Goal: Task Accomplishment & Management: Use online tool/utility

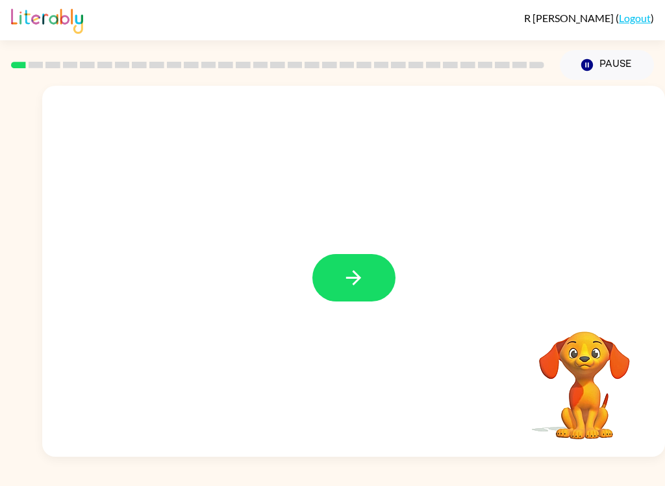
click at [372, 250] on div at bounding box center [353, 271] width 623 height 371
click at [372, 274] on button "button" at bounding box center [354, 277] width 83 height 47
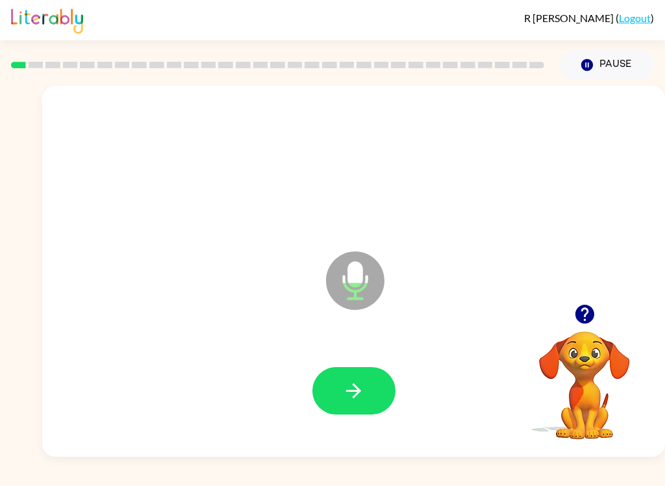
click at [369, 394] on button "button" at bounding box center [354, 390] width 83 height 47
click at [366, 391] on button "button" at bounding box center [354, 390] width 83 height 47
click at [352, 398] on icon "button" at bounding box center [353, 391] width 23 height 23
click at [350, 396] on icon "button" at bounding box center [353, 391] width 23 height 23
click at [350, 395] on icon "button" at bounding box center [353, 391] width 23 height 23
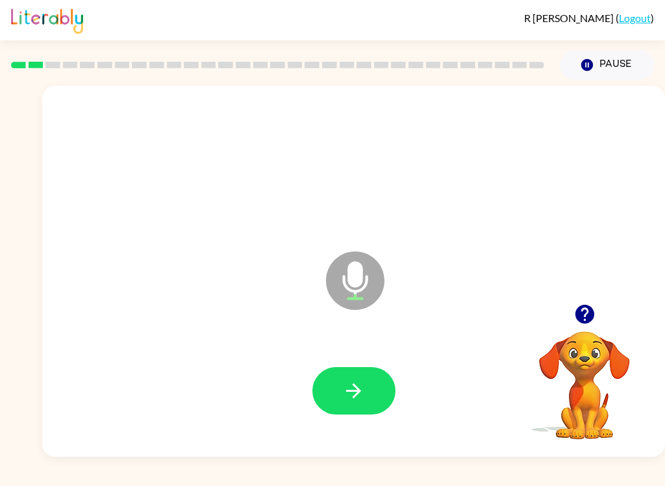
click at [344, 399] on icon "button" at bounding box center [353, 391] width 23 height 23
click at [354, 396] on icon "button" at bounding box center [353, 391] width 23 height 23
click at [349, 387] on icon "button" at bounding box center [353, 391] width 23 height 23
click at [354, 383] on icon "button" at bounding box center [353, 391] width 23 height 23
click at [343, 396] on icon "button" at bounding box center [353, 391] width 23 height 23
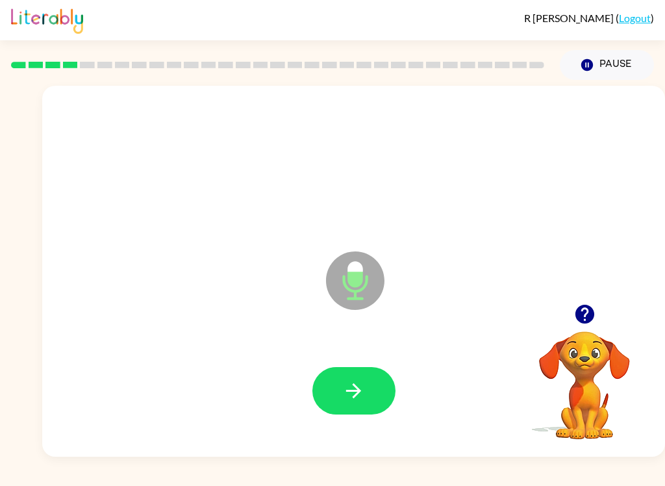
click at [359, 385] on icon "button" at bounding box center [353, 391] width 23 height 23
click at [343, 403] on button "button" at bounding box center [354, 390] width 83 height 47
click at [344, 398] on icon "button" at bounding box center [353, 391] width 23 height 23
click at [348, 398] on icon "button" at bounding box center [353, 391] width 23 height 23
click at [354, 394] on icon "button" at bounding box center [353, 391] width 23 height 23
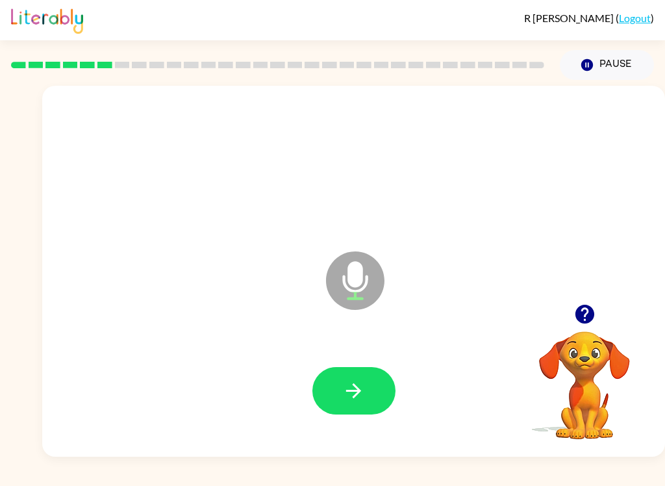
click at [355, 398] on icon "button" at bounding box center [353, 390] width 15 height 15
click at [347, 387] on icon "button" at bounding box center [353, 391] width 23 height 23
click at [346, 392] on icon "button" at bounding box center [353, 391] width 23 height 23
click at [346, 393] on icon "button" at bounding box center [353, 391] width 23 height 23
click at [353, 407] on button "button" at bounding box center [354, 390] width 83 height 47
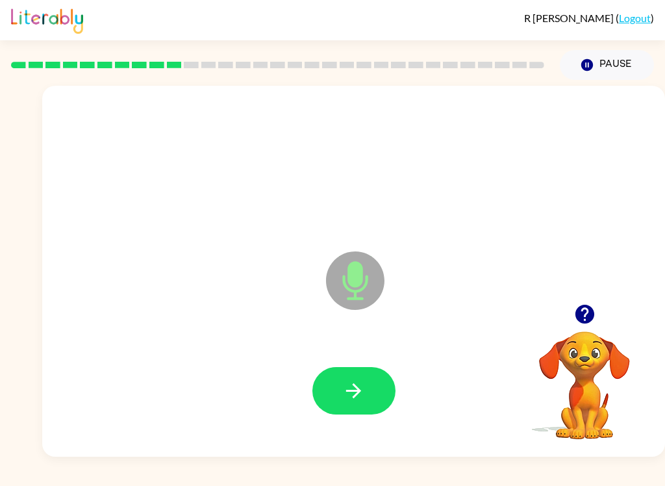
click at [339, 389] on button "button" at bounding box center [354, 390] width 83 height 47
click at [346, 389] on icon "button" at bounding box center [353, 391] width 23 height 23
click at [578, 315] on icon "button" at bounding box center [584, 314] width 19 height 19
click at [346, 387] on icon "button" at bounding box center [353, 391] width 23 height 23
click at [359, 387] on icon "button" at bounding box center [353, 391] width 23 height 23
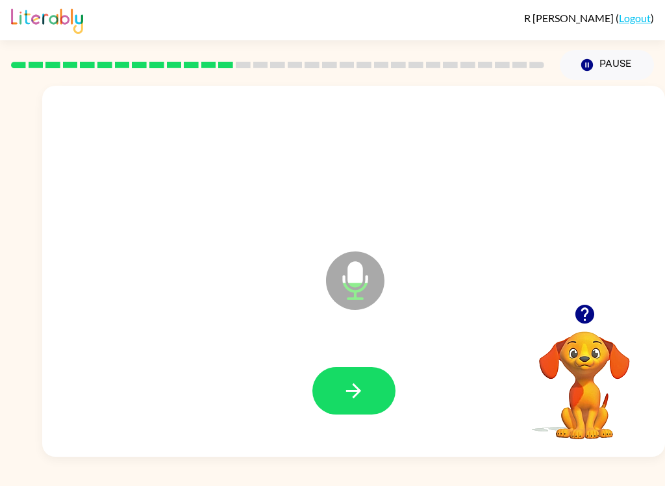
click at [582, 327] on button "button" at bounding box center [585, 314] width 33 height 33
click at [576, 312] on icon "button" at bounding box center [584, 314] width 19 height 19
click at [346, 391] on icon "button" at bounding box center [353, 391] width 23 height 23
click at [361, 393] on icon "button" at bounding box center [353, 391] width 23 height 23
click at [351, 391] on icon "button" at bounding box center [353, 390] width 15 height 15
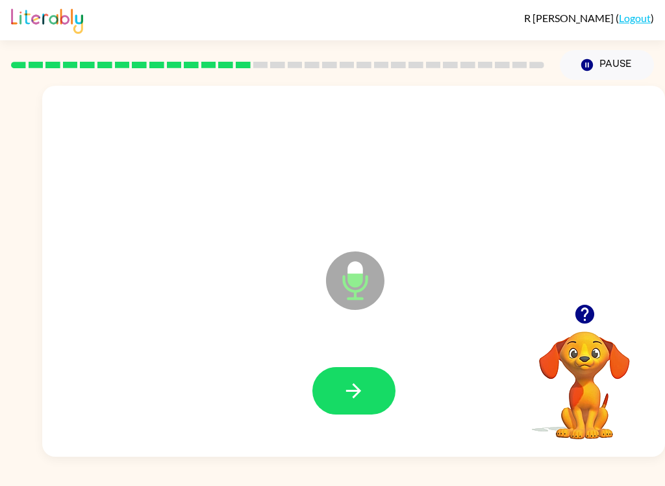
click at [346, 396] on icon "button" at bounding box center [353, 391] width 23 height 23
click at [343, 400] on icon "button" at bounding box center [353, 391] width 23 height 23
click at [357, 398] on icon "button" at bounding box center [353, 391] width 23 height 23
click at [338, 412] on button "button" at bounding box center [354, 390] width 83 height 47
click at [382, 382] on button "button" at bounding box center [354, 390] width 83 height 47
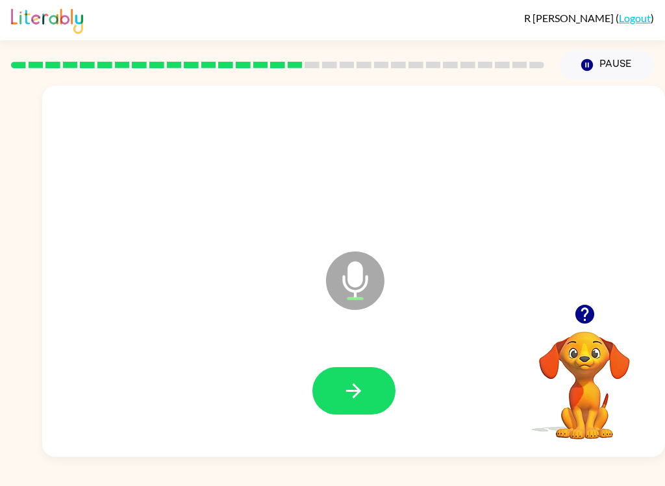
click at [372, 391] on button "button" at bounding box center [354, 390] width 83 height 47
click at [367, 399] on button "button" at bounding box center [354, 390] width 83 height 47
click at [368, 388] on button "button" at bounding box center [354, 390] width 83 height 47
click at [370, 383] on button "button" at bounding box center [354, 390] width 83 height 47
click at [343, 393] on icon "button" at bounding box center [353, 391] width 23 height 23
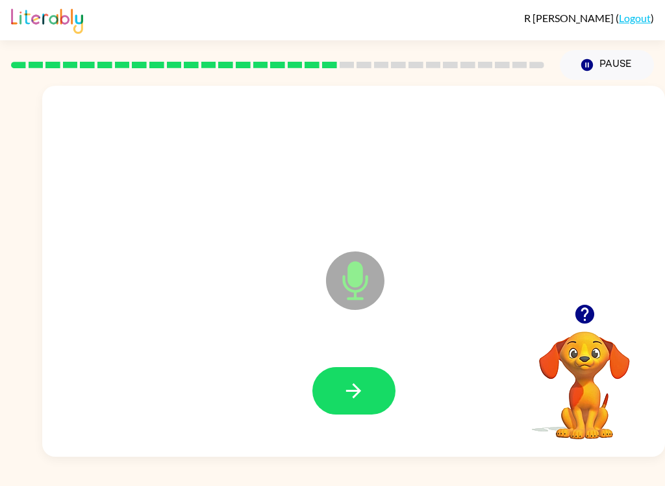
click at [348, 390] on icon "button" at bounding box center [353, 391] width 23 height 23
click at [329, 400] on button "button" at bounding box center [354, 390] width 83 height 47
click at [356, 396] on icon "button" at bounding box center [353, 390] width 15 height 15
click at [576, 335] on video "Your browser must support playing .mp4 files to use Literably. Please try using…" at bounding box center [585, 376] width 130 height 130
click at [576, 334] on video "Your browser must support playing .mp4 files to use Literably. Please try using…" at bounding box center [585, 376] width 130 height 130
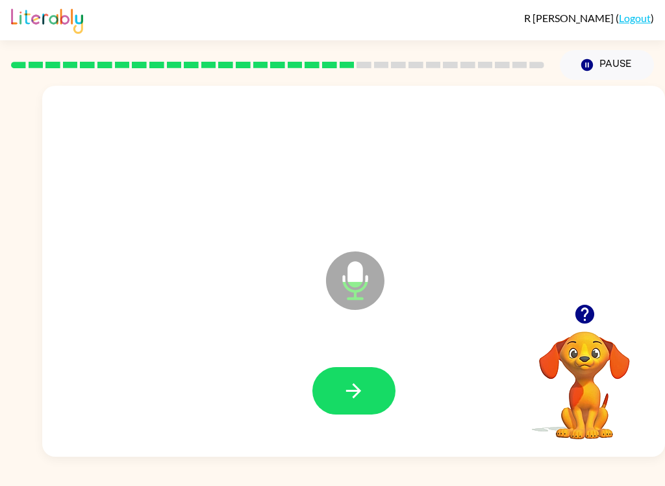
click at [585, 323] on icon "button" at bounding box center [584, 314] width 19 height 19
click at [349, 389] on icon "button" at bounding box center [353, 391] width 23 height 23
click at [328, 383] on button "button" at bounding box center [354, 390] width 83 height 47
click at [350, 397] on icon "button" at bounding box center [353, 391] width 23 height 23
click at [355, 391] on icon "button" at bounding box center [353, 390] width 15 height 15
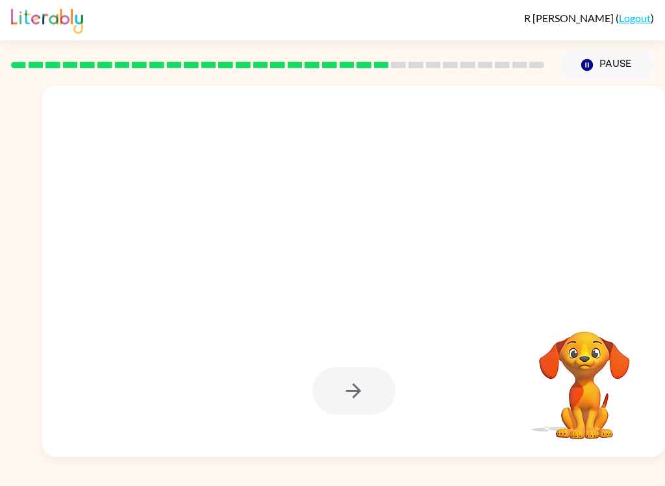
click at [612, 58] on button "Pause Pause" at bounding box center [607, 65] width 94 height 30
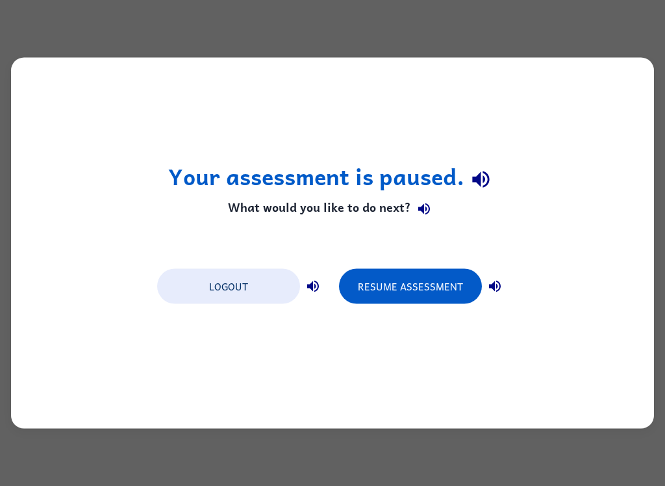
click at [436, 298] on button "Resume Assessment" at bounding box center [410, 286] width 143 height 35
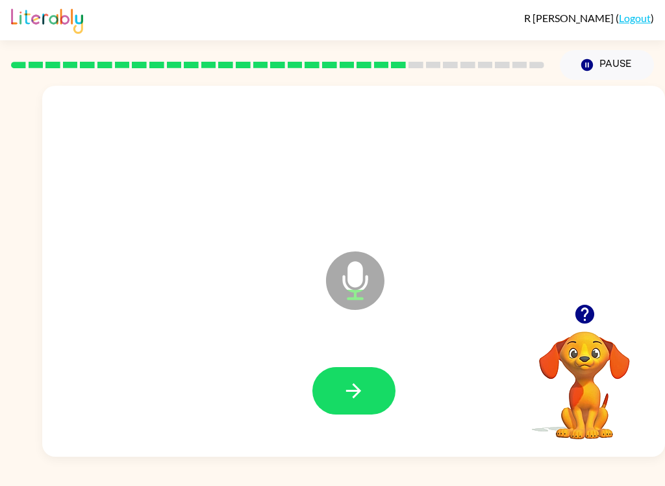
click at [363, 387] on icon "button" at bounding box center [353, 391] width 23 height 23
click at [368, 396] on button "button" at bounding box center [354, 390] width 83 height 47
click at [354, 400] on icon "button" at bounding box center [353, 391] width 23 height 23
click at [337, 400] on button "button" at bounding box center [354, 390] width 83 height 47
click at [367, 397] on button "button" at bounding box center [354, 390] width 83 height 47
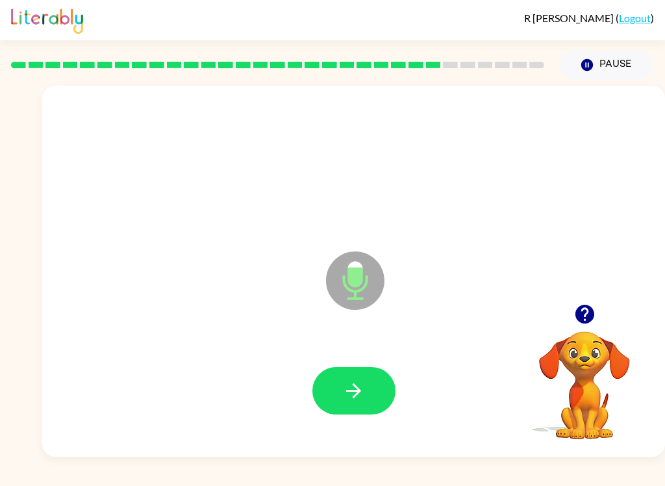
click at [359, 391] on icon "button" at bounding box center [353, 390] width 15 height 15
click at [368, 404] on button "button" at bounding box center [354, 390] width 83 height 47
click at [359, 398] on icon "button" at bounding box center [353, 391] width 23 height 23
click at [361, 391] on icon "button" at bounding box center [353, 390] width 15 height 15
click at [368, 394] on button "button" at bounding box center [354, 390] width 83 height 47
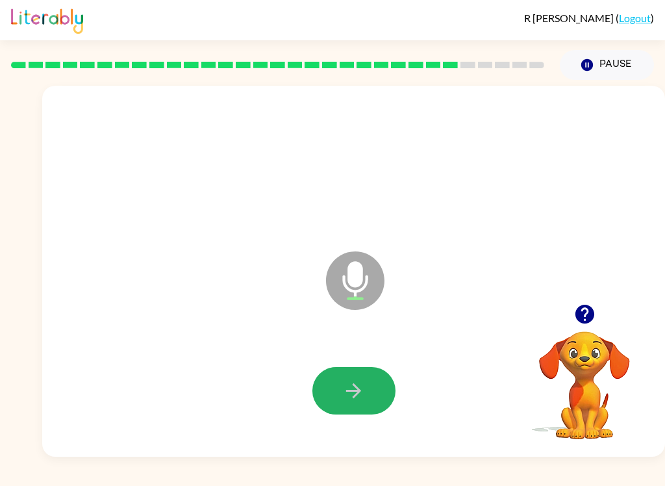
click at [337, 385] on button "button" at bounding box center [354, 390] width 83 height 47
click at [359, 391] on icon "button" at bounding box center [353, 390] width 15 height 15
click at [341, 394] on button "button" at bounding box center [354, 390] width 83 height 47
click at [334, 404] on button "button" at bounding box center [354, 390] width 83 height 47
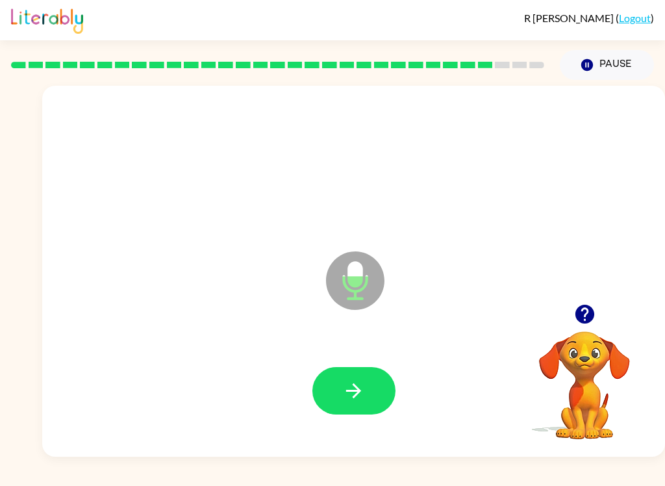
click at [342, 393] on button "button" at bounding box center [354, 390] width 83 height 47
click at [389, 398] on button "button" at bounding box center [354, 390] width 83 height 47
click at [357, 403] on button "button" at bounding box center [354, 390] width 83 height 47
click at [318, 422] on div at bounding box center [353, 391] width 597 height 107
click at [342, 363] on div at bounding box center [353, 391] width 597 height 107
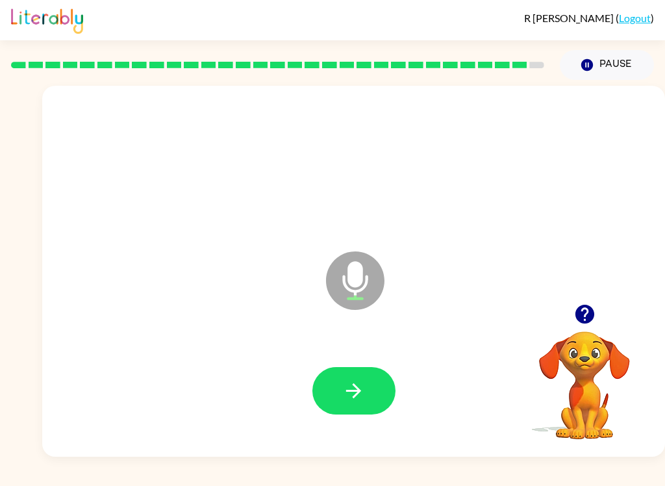
click at [368, 391] on button "button" at bounding box center [354, 390] width 83 height 47
click at [347, 396] on icon "button" at bounding box center [353, 391] width 23 height 23
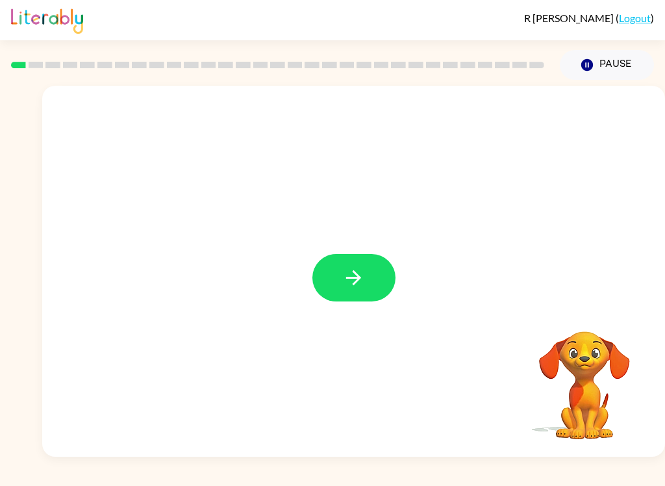
click at [382, 280] on button "button" at bounding box center [354, 277] width 83 height 47
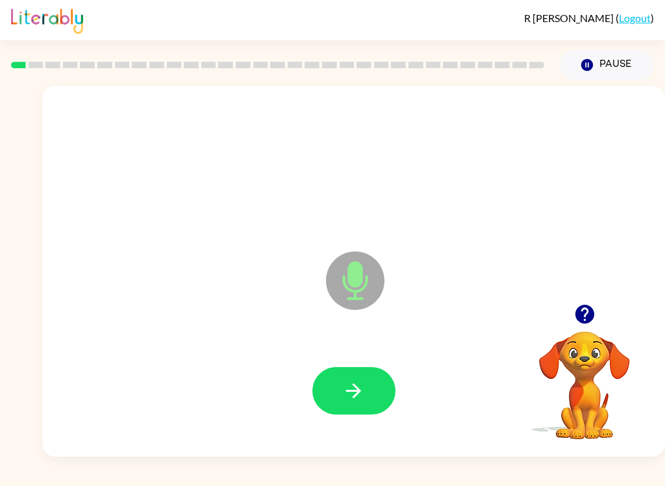
click at [363, 399] on icon "button" at bounding box center [353, 391] width 23 height 23
click at [348, 399] on icon "button" at bounding box center [353, 391] width 23 height 23
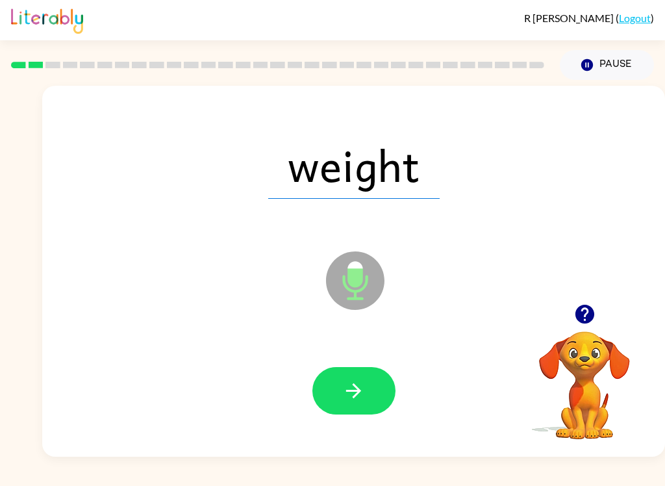
click at [359, 401] on icon "button" at bounding box center [353, 391] width 23 height 23
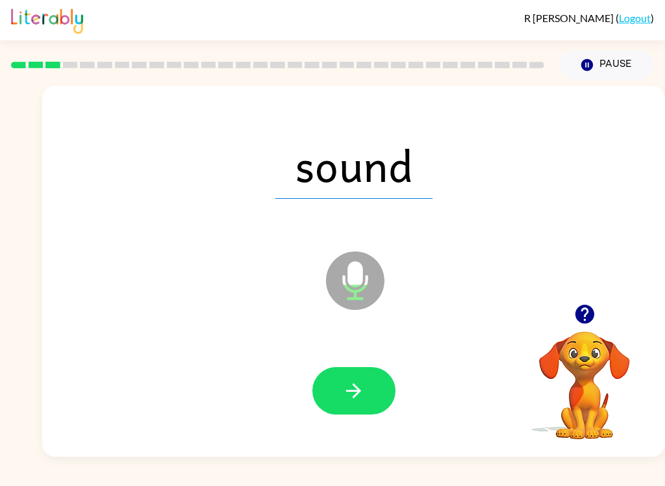
click at [355, 387] on icon "button" at bounding box center [353, 390] width 15 height 15
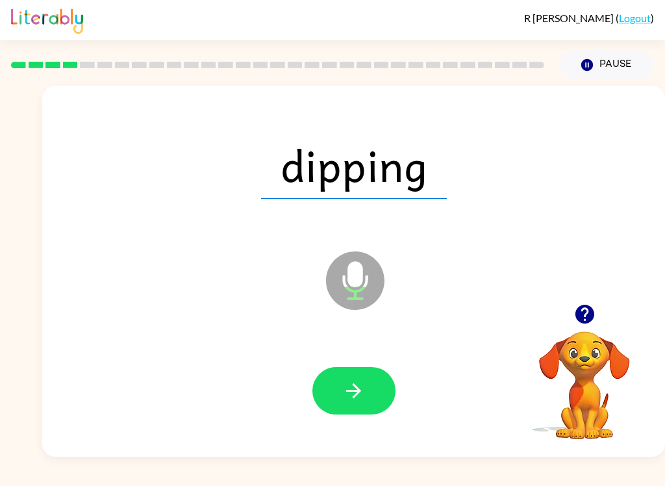
click at [365, 387] on icon "button" at bounding box center [353, 391] width 23 height 23
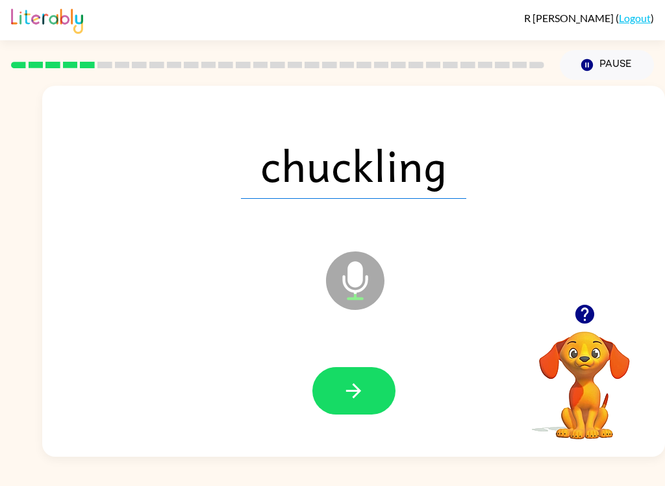
click at [368, 393] on button "button" at bounding box center [354, 390] width 83 height 47
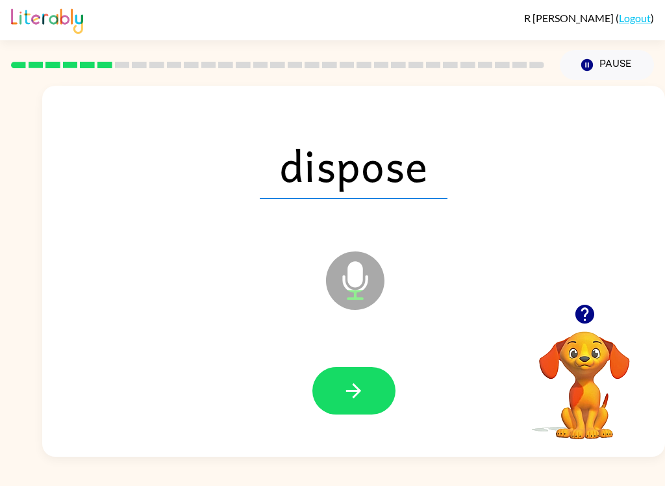
click at [363, 400] on icon "button" at bounding box center [353, 391] width 23 height 23
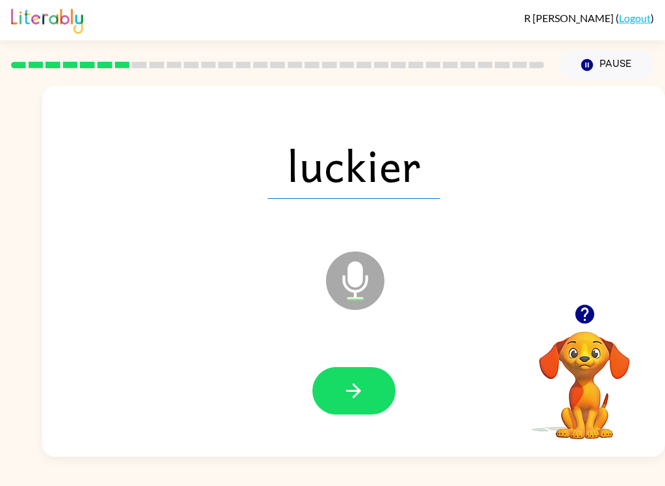
click at [362, 399] on icon "button" at bounding box center [353, 391] width 23 height 23
click at [352, 389] on icon "button" at bounding box center [353, 391] width 23 height 23
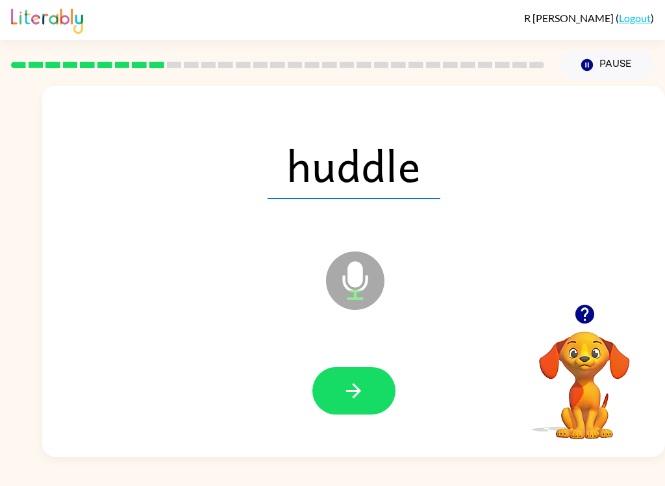
click at [367, 385] on button "button" at bounding box center [354, 390] width 83 height 47
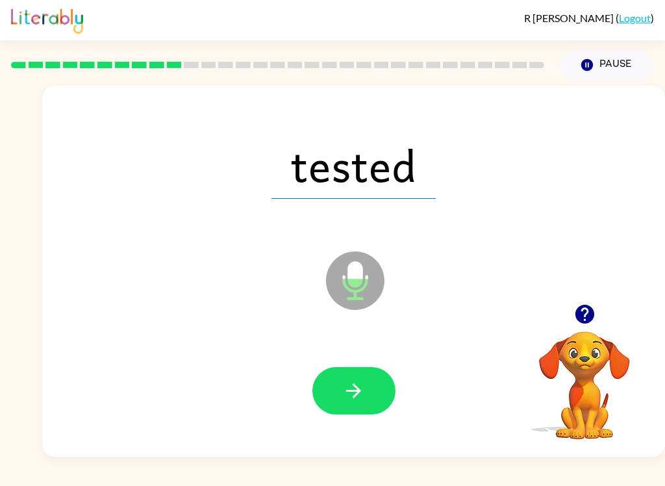
click at [354, 371] on button "button" at bounding box center [354, 390] width 83 height 47
click at [335, 390] on button "button" at bounding box center [354, 390] width 83 height 47
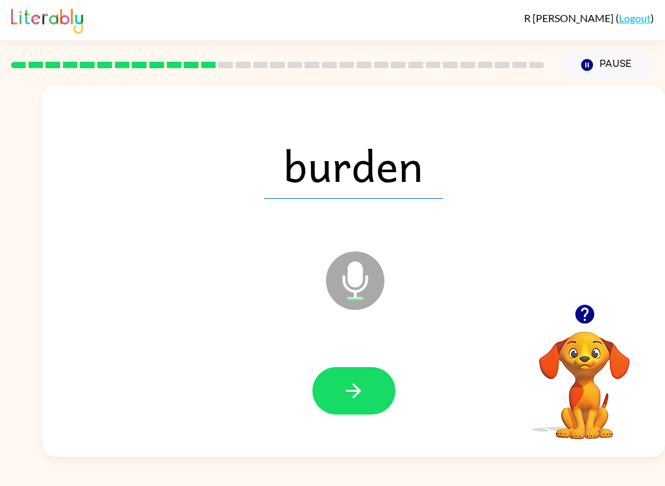
click at [349, 396] on icon "button" at bounding box center [353, 391] width 23 height 23
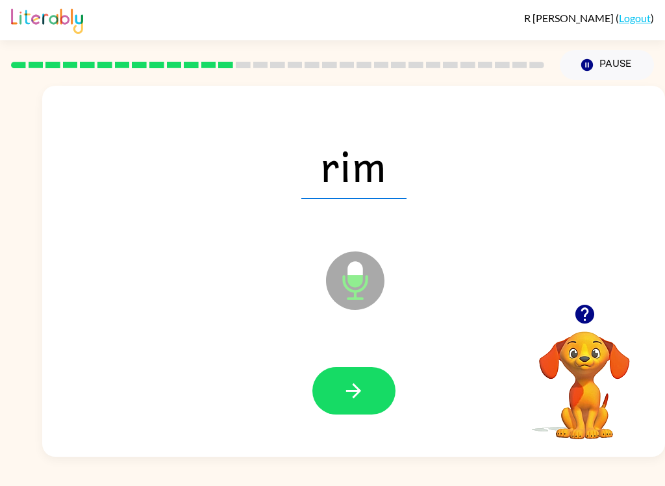
click at [350, 393] on icon "button" at bounding box center [353, 391] width 23 height 23
click at [359, 398] on icon "button" at bounding box center [353, 391] width 23 height 23
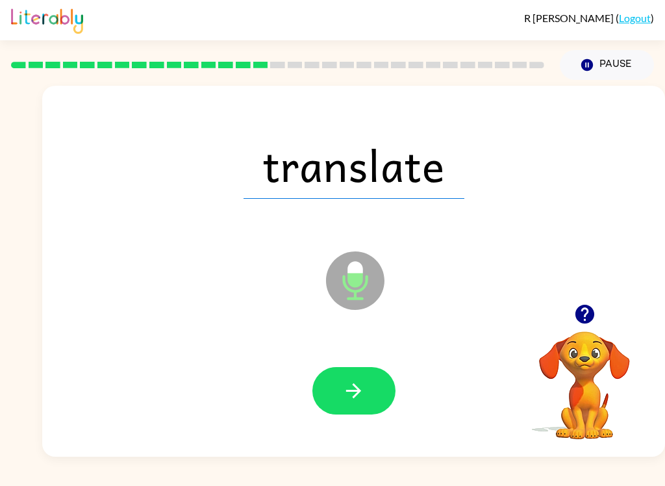
click at [344, 396] on icon "button" at bounding box center [353, 391] width 23 height 23
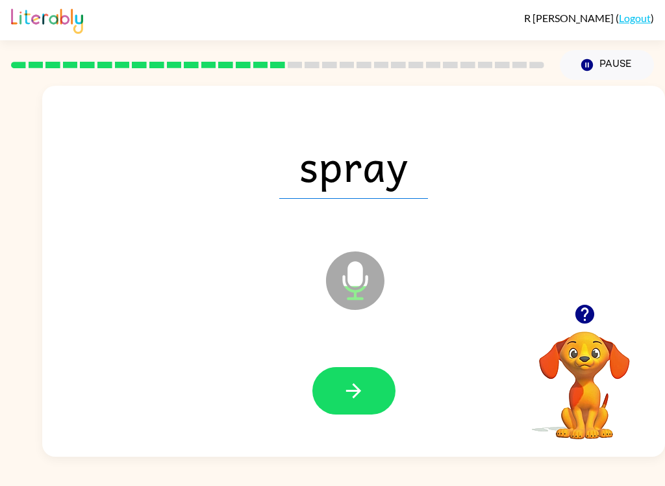
click at [340, 388] on button "button" at bounding box center [354, 390] width 83 height 47
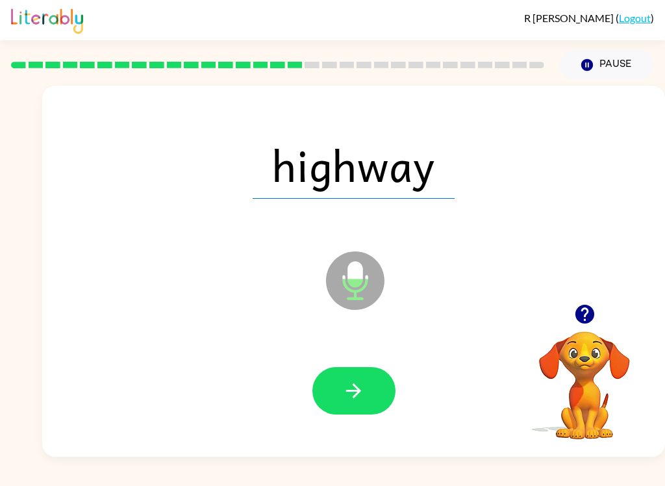
click at [335, 394] on button "button" at bounding box center [354, 390] width 83 height 47
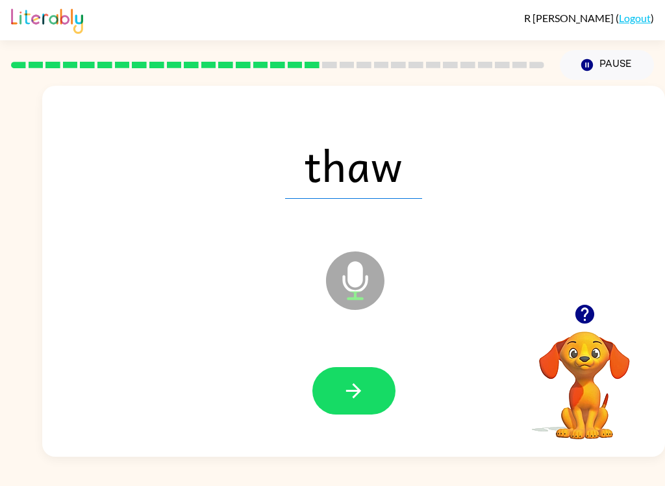
click at [378, 394] on button "button" at bounding box center [354, 390] width 83 height 47
click at [368, 398] on button "button" at bounding box center [354, 390] width 83 height 47
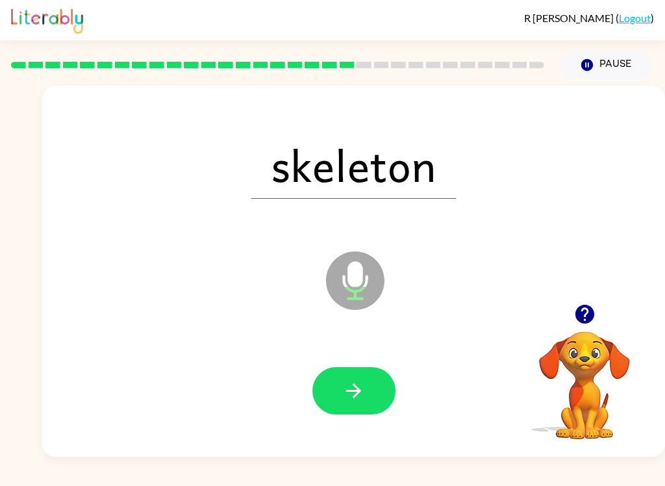
click at [348, 385] on icon "button" at bounding box center [353, 391] width 23 height 23
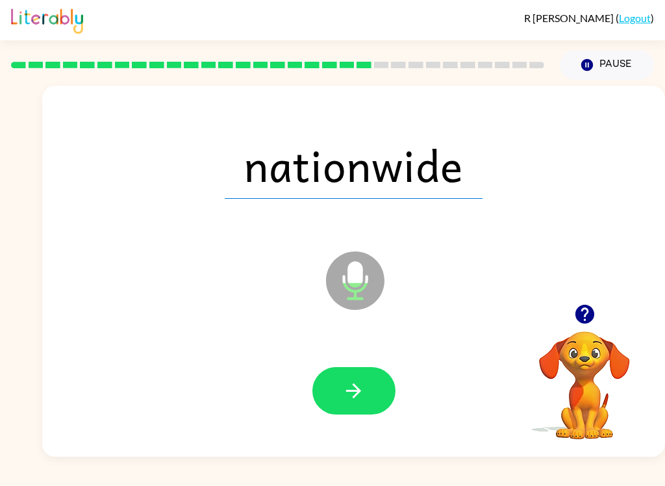
click at [371, 400] on button "button" at bounding box center [354, 390] width 83 height 47
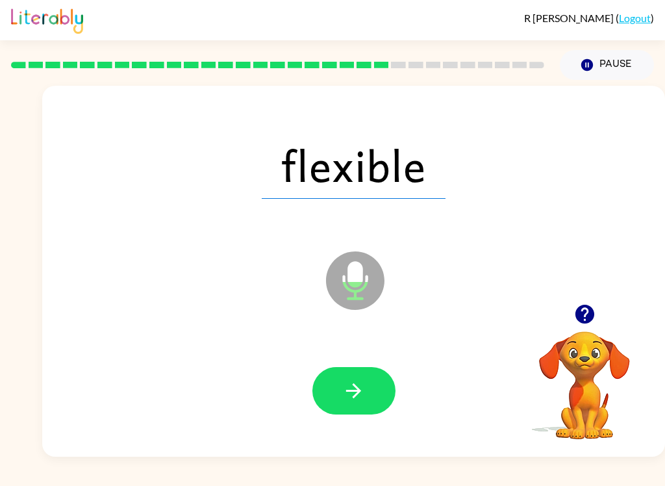
click at [357, 395] on icon "button" at bounding box center [353, 390] width 15 height 15
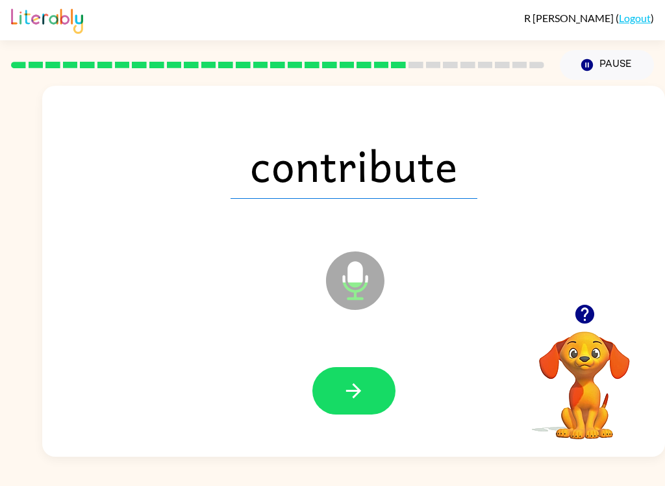
click at [362, 390] on icon "button" at bounding box center [353, 391] width 23 height 23
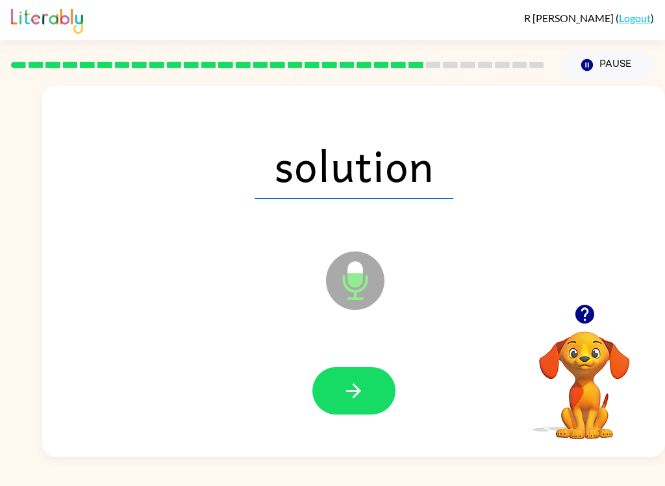
click at [369, 409] on button "button" at bounding box center [354, 390] width 83 height 47
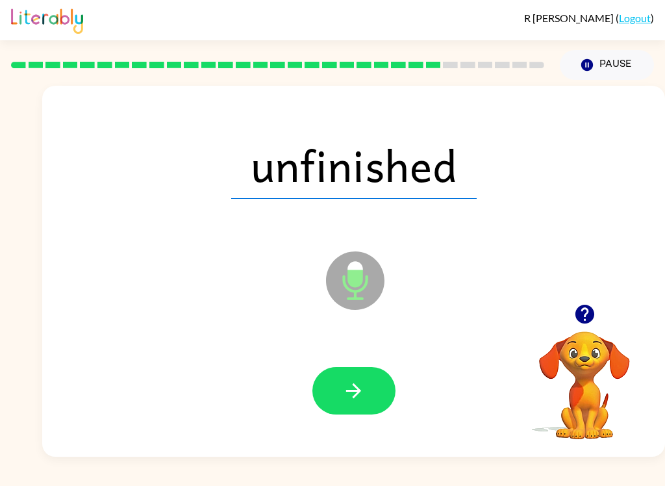
click at [364, 391] on icon "button" at bounding box center [353, 391] width 23 height 23
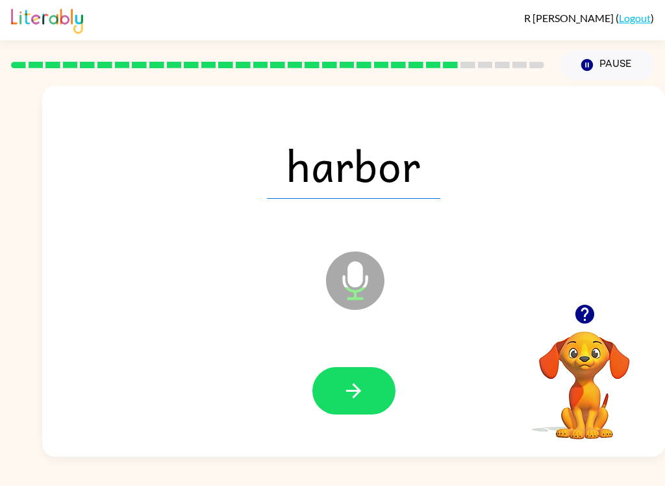
click at [328, 381] on button "button" at bounding box center [354, 390] width 83 height 47
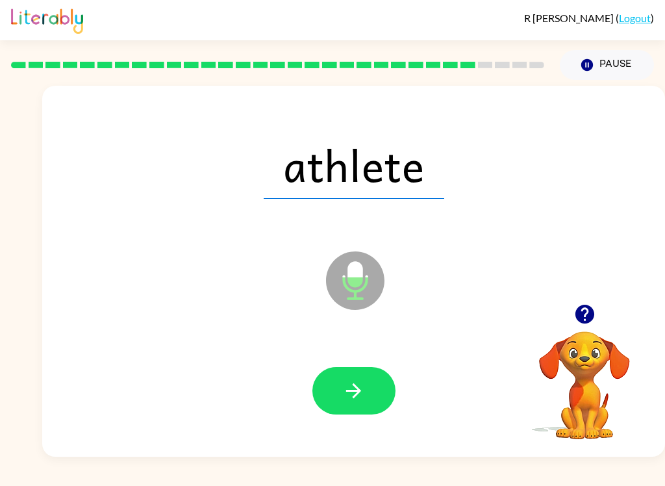
click at [337, 415] on button "button" at bounding box center [354, 390] width 83 height 47
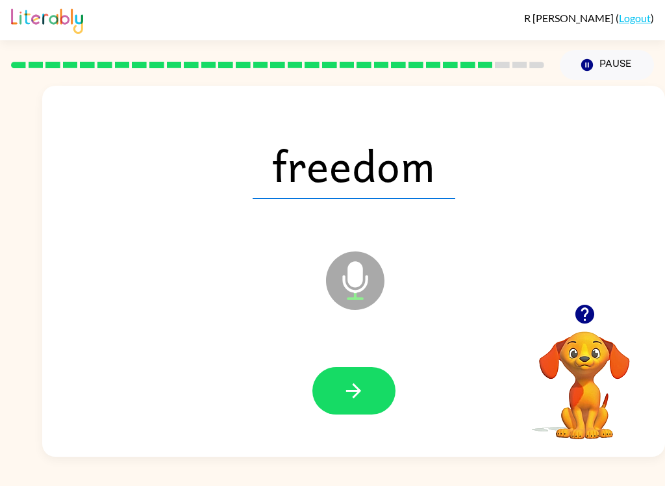
click at [341, 391] on button "button" at bounding box center [354, 390] width 83 height 47
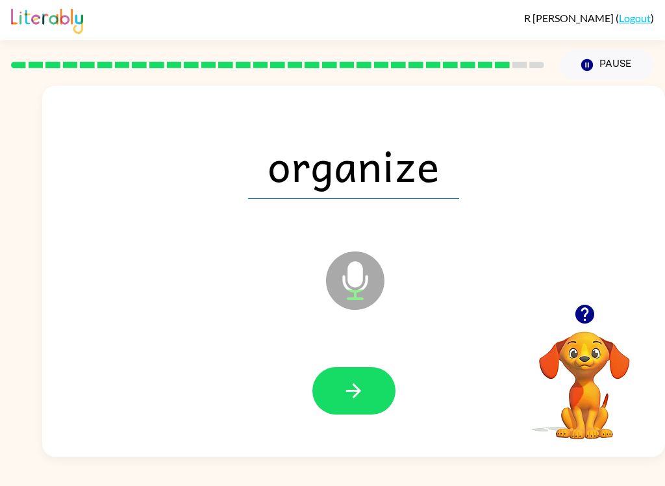
click at [349, 393] on icon "button" at bounding box center [353, 391] width 23 height 23
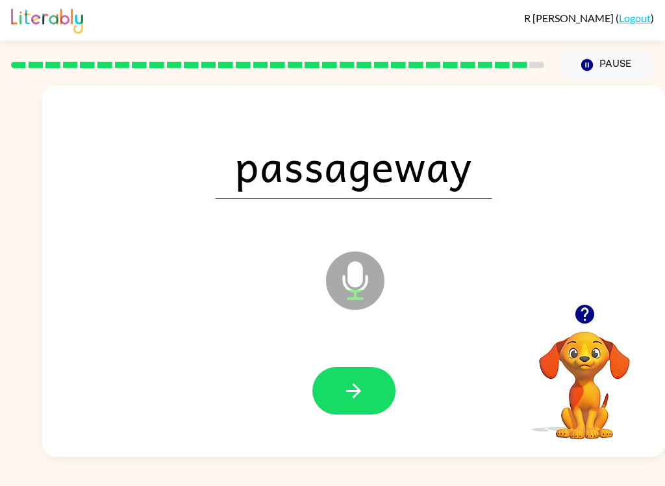
click at [339, 391] on button "button" at bounding box center [354, 390] width 83 height 47
